Goal: Navigation & Orientation: Understand site structure

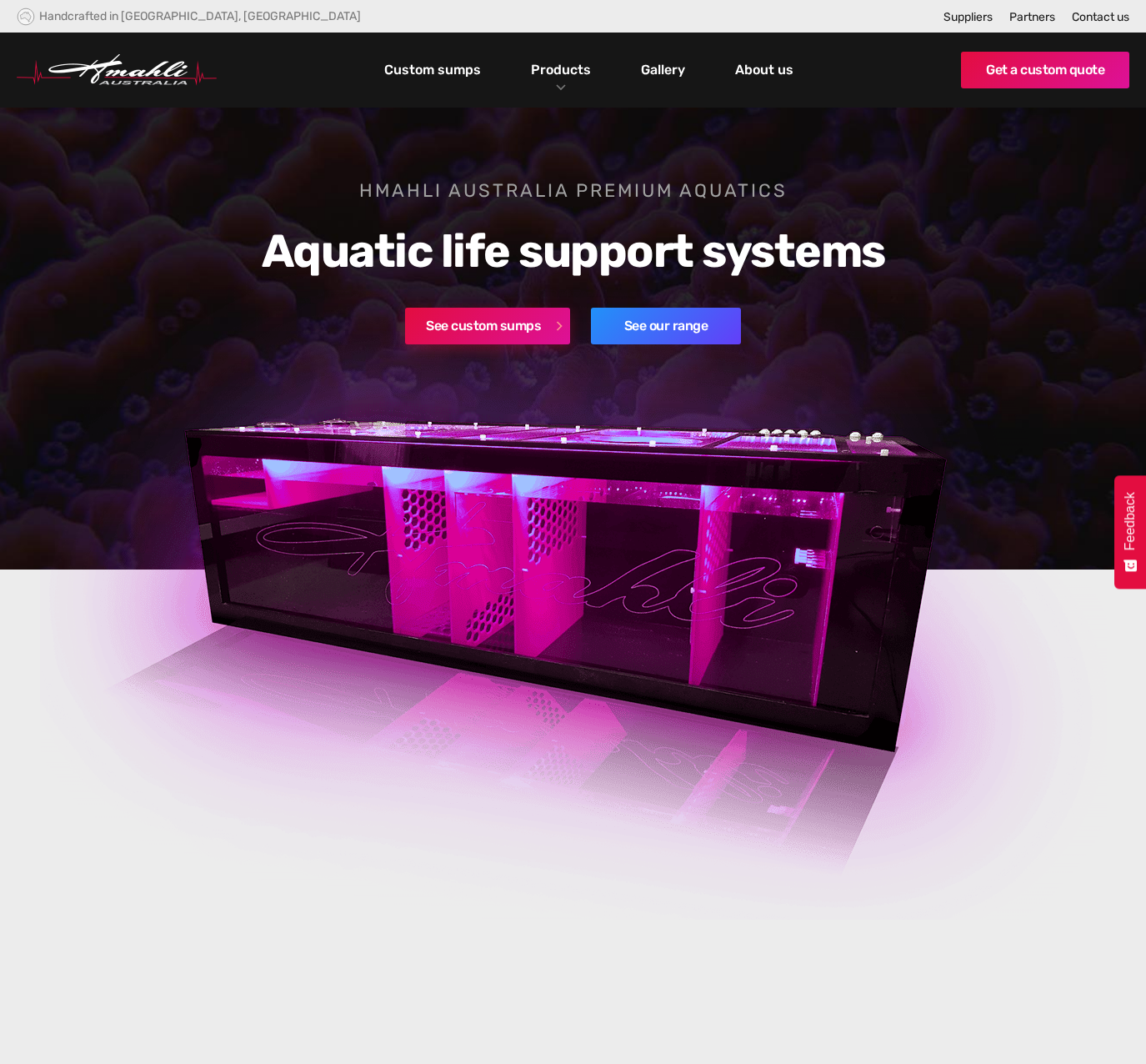
click at [480, 330] on link "See custom sumps" at bounding box center [487, 325] width 165 height 36
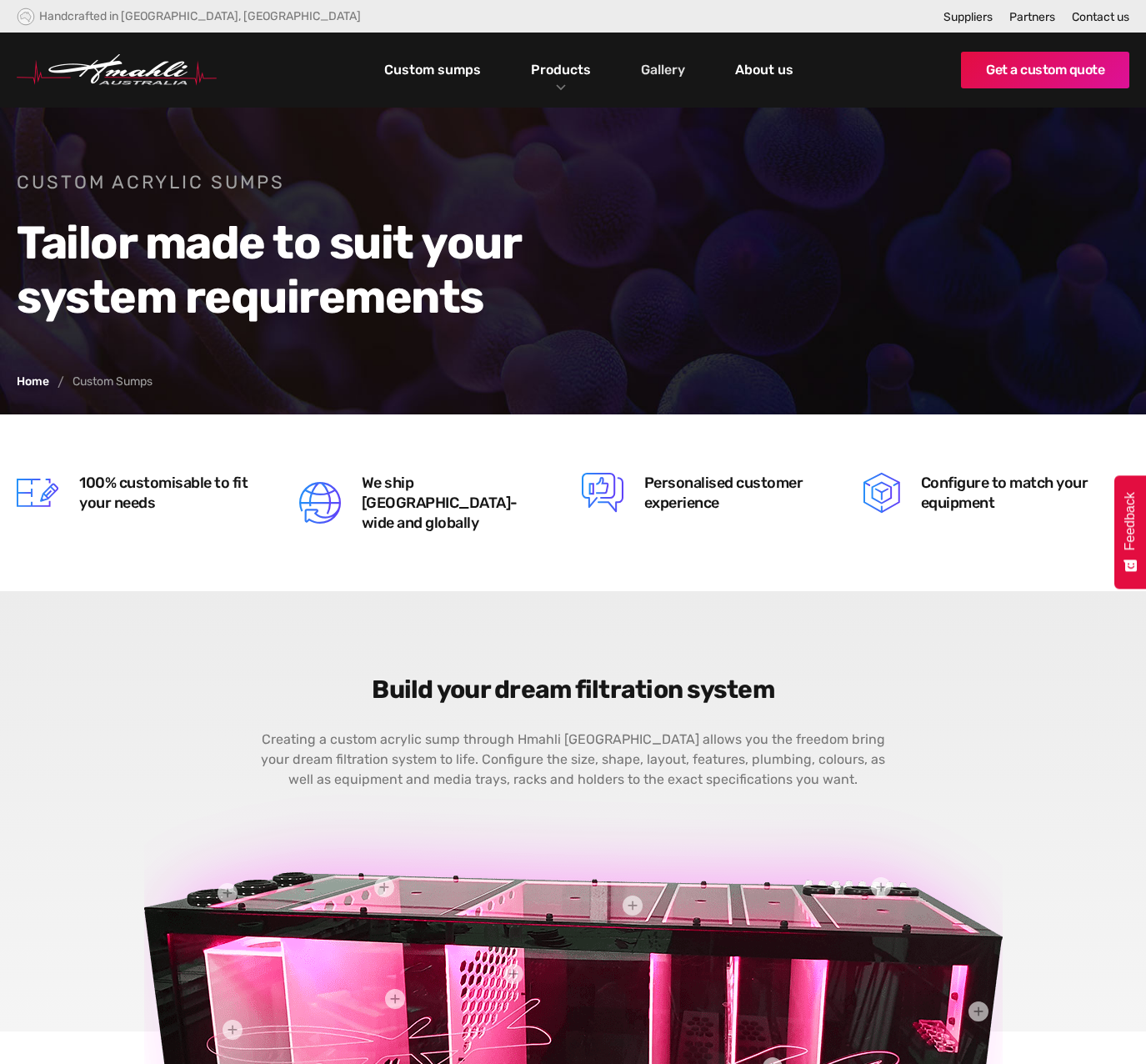
click at [680, 69] on link "Gallery" at bounding box center [663, 70] width 52 height 28
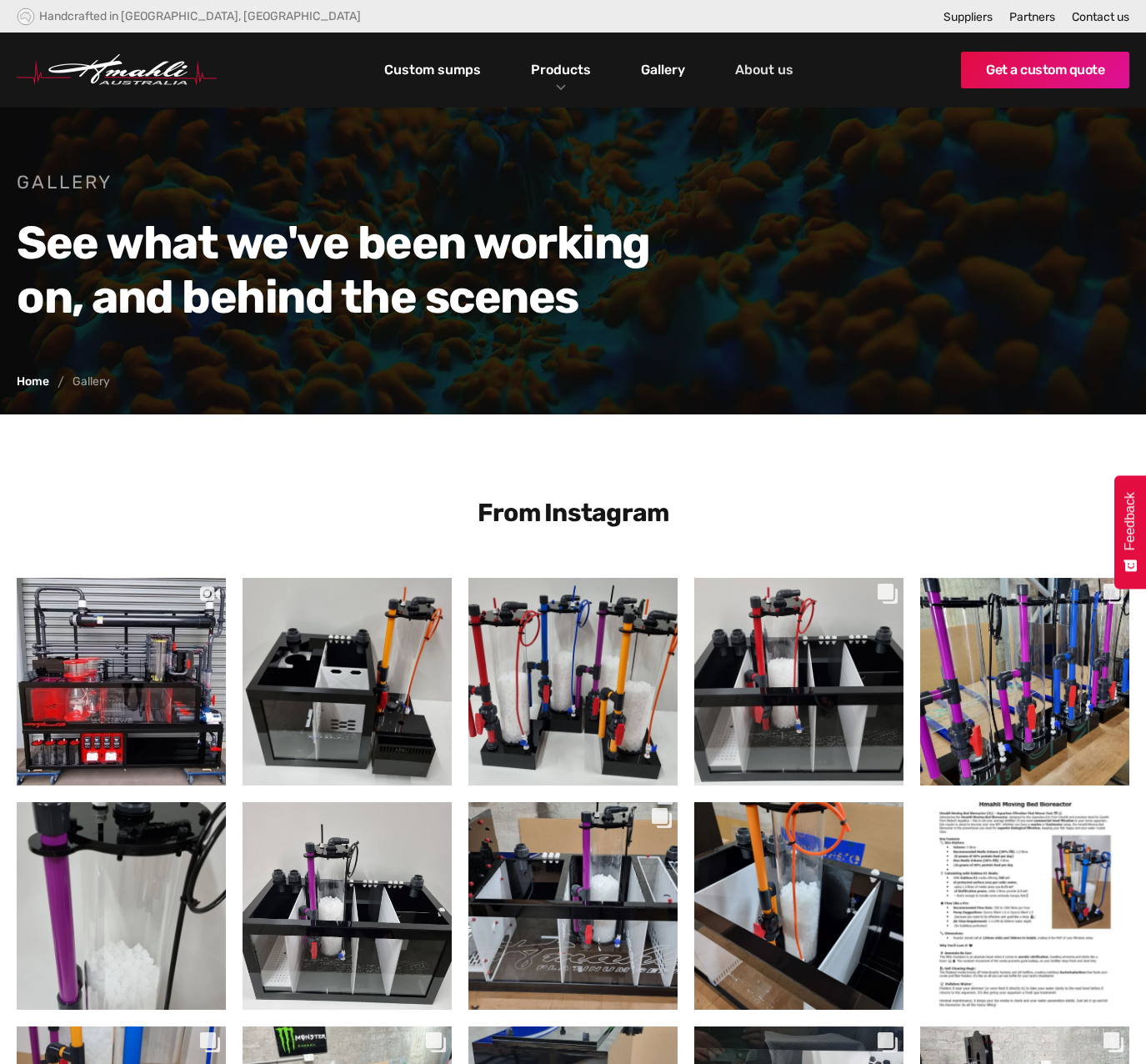
click at [771, 67] on link "About us" at bounding box center [764, 70] width 66 height 28
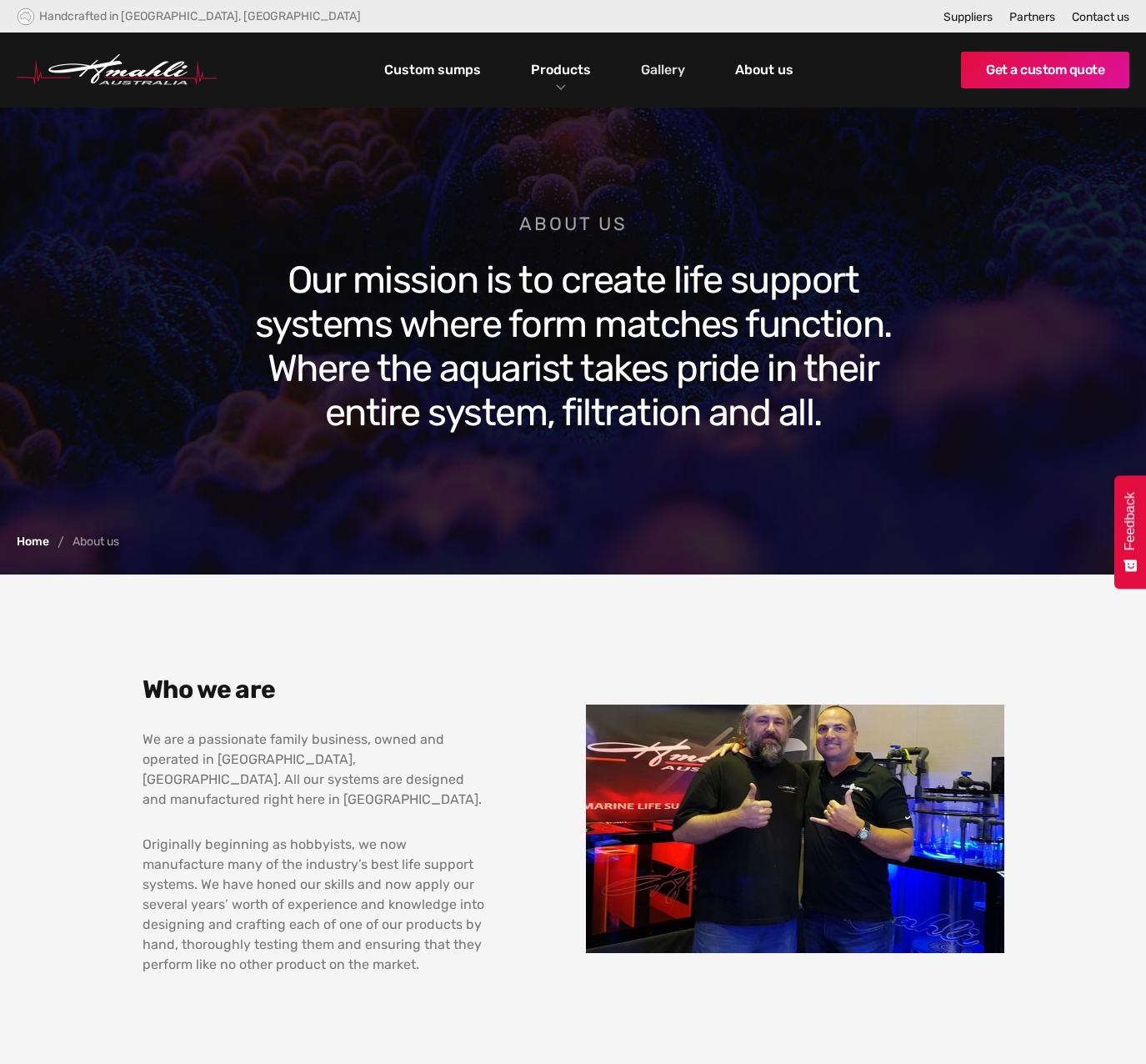
click at [680, 76] on link "Gallery" at bounding box center [663, 70] width 52 height 28
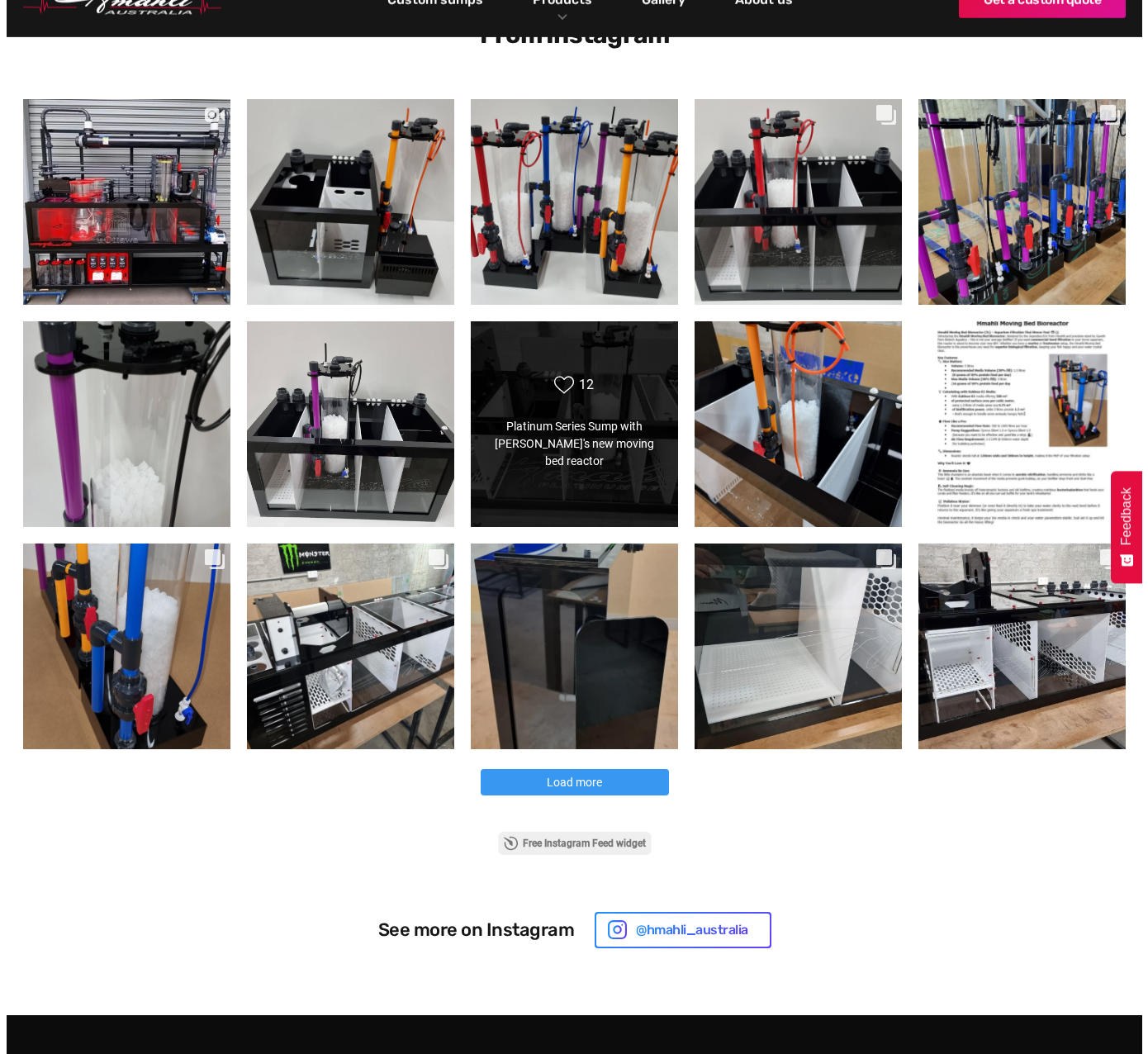
scroll to position [578, 0]
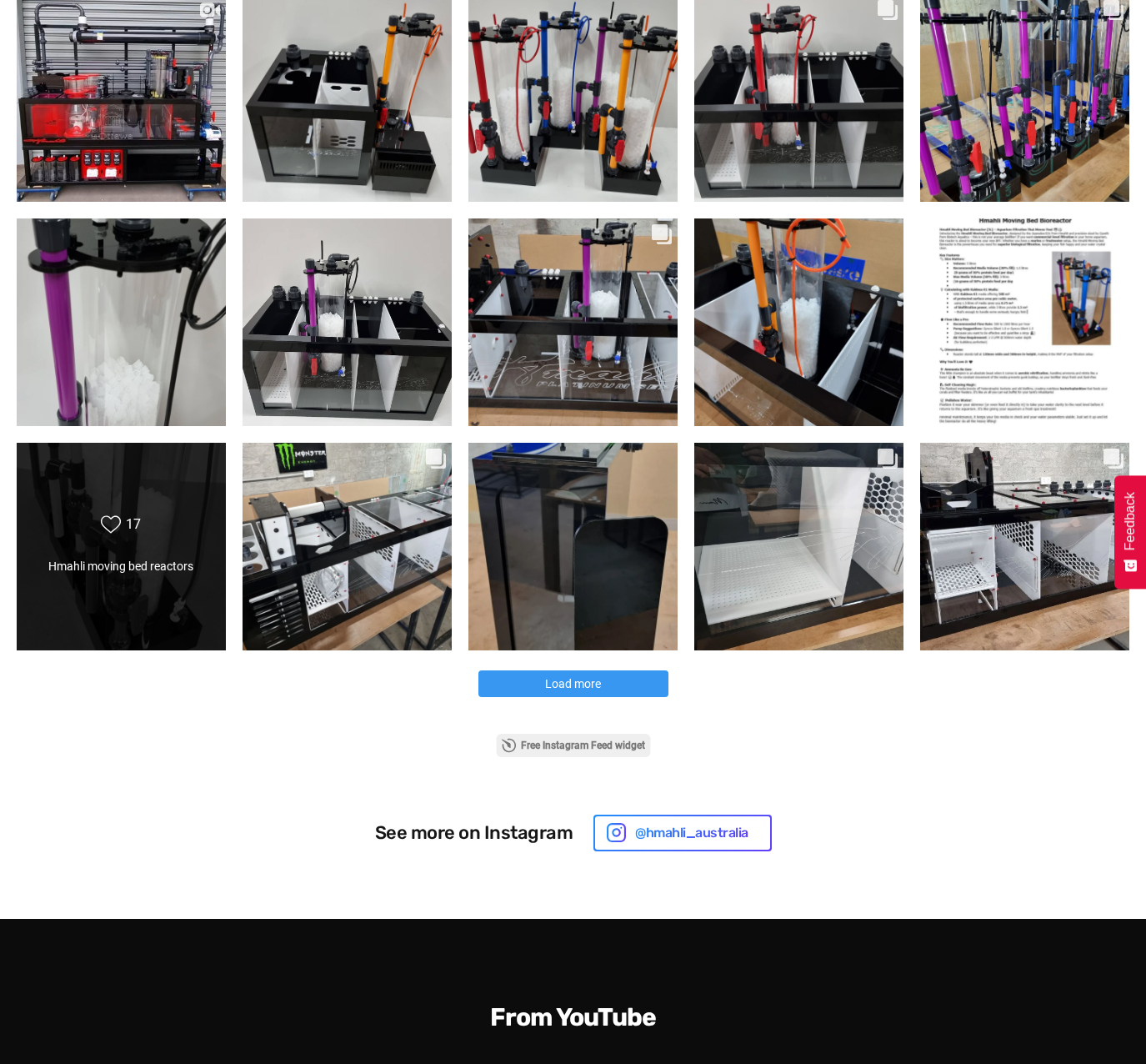
click at [171, 556] on div "Likes Count 17 Hmahli moving bed reactors Hmahli moving bed reactors" at bounding box center [121, 546] width 168 height 65
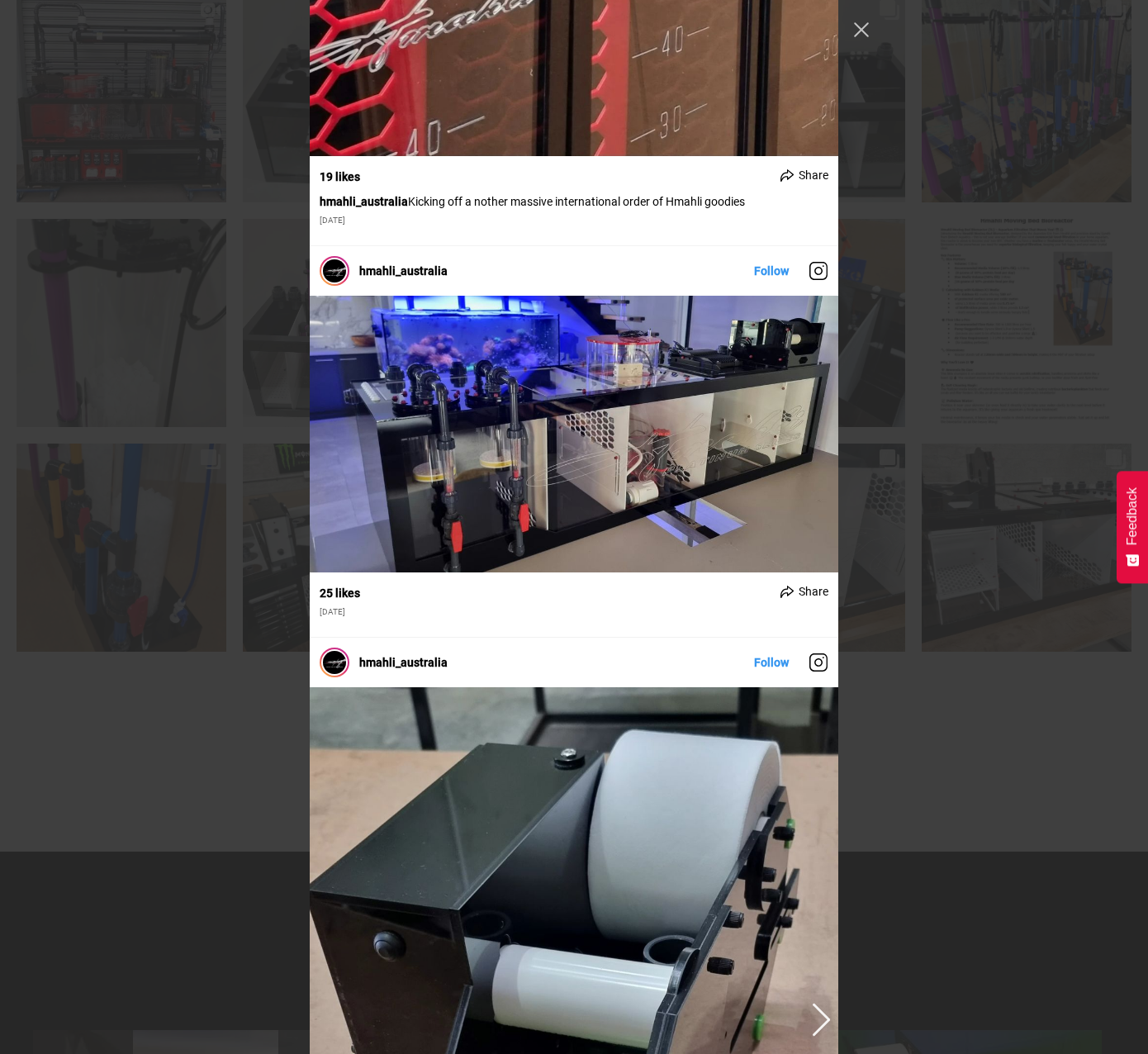
scroll to position [8258, 0]
